Goal: Task Accomplishment & Management: Use online tool/utility

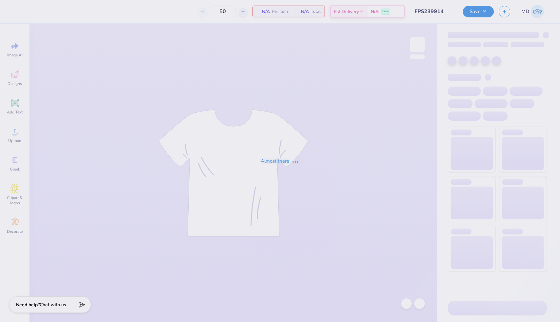
type input "FPS239914"
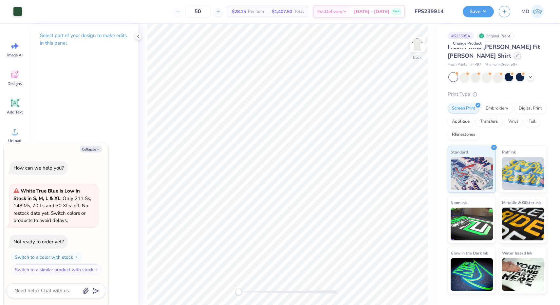
click at [516, 57] on icon at bounding box center [517, 55] width 3 height 3
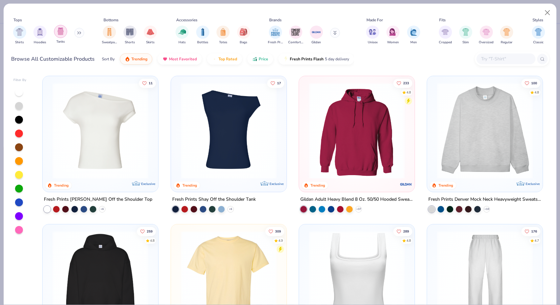
click at [59, 32] on img "filter for Tanks" at bounding box center [60, 32] width 7 height 8
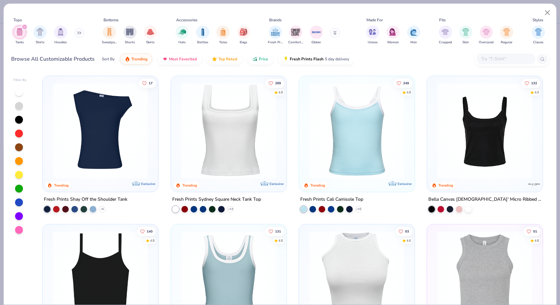
click at [102, 120] on img at bounding box center [100, 131] width 103 height 96
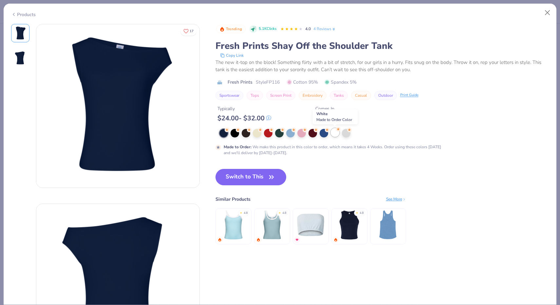
click at [335, 136] on div at bounding box center [335, 132] width 9 height 9
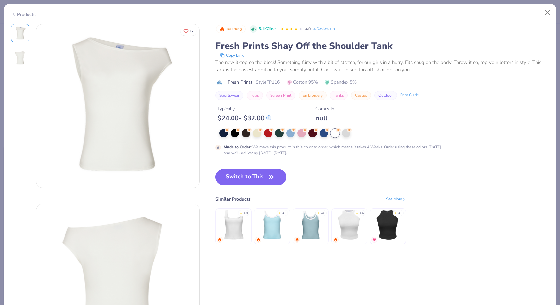
click at [258, 179] on button "Switch to This" at bounding box center [251, 177] width 71 height 16
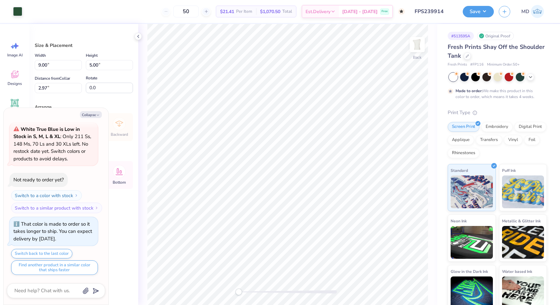
type textarea "x"
type input "7.05"
type input "3.91"
type input "4.06"
type textarea "x"
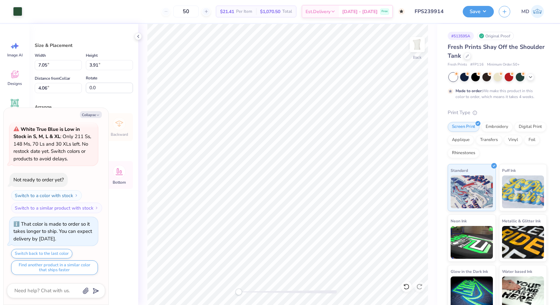
type input "3.38"
type textarea "x"
